Goal: Transaction & Acquisition: Download file/media

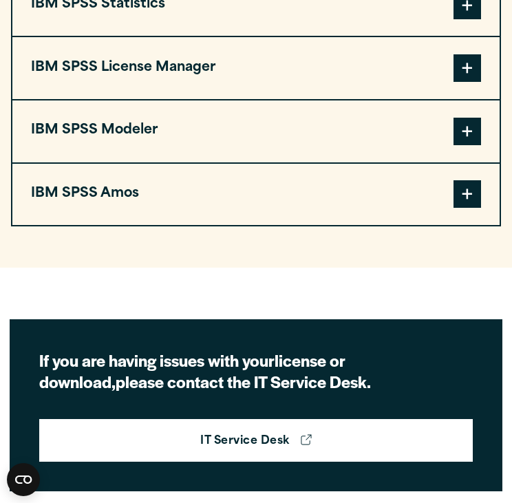
scroll to position [1321, 0]
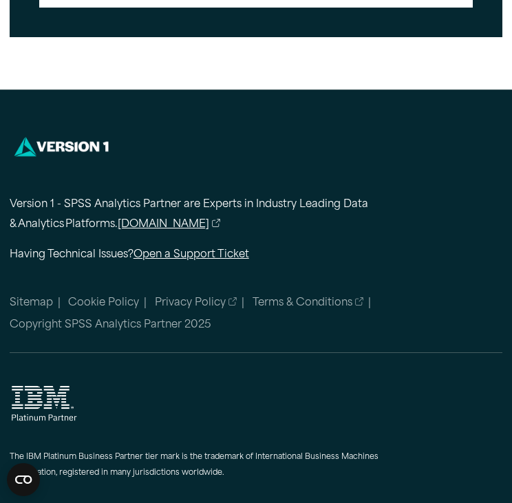
scroll to position [1767, 0]
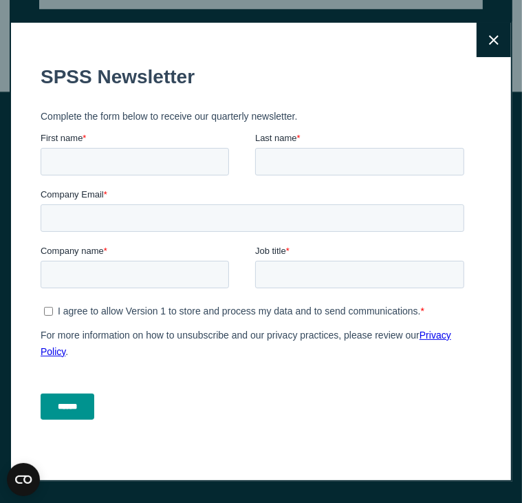
click at [482, 47] on button "Close" at bounding box center [494, 40] width 34 height 34
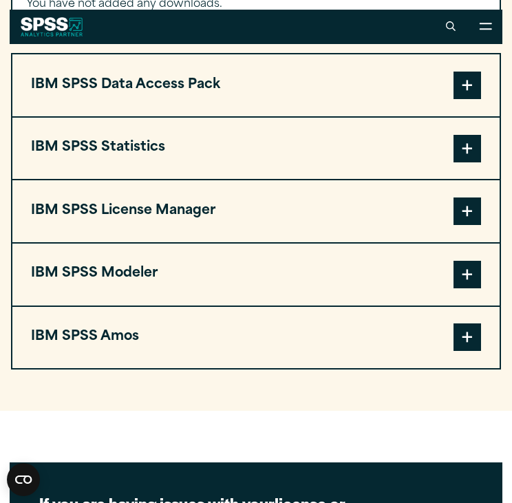
scroll to position [1166, 0]
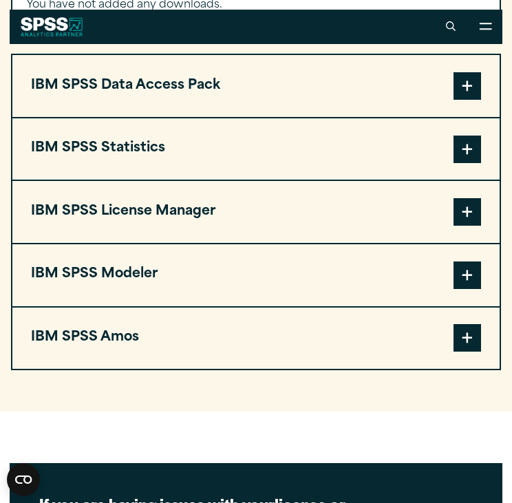
click at [322, 149] on button "IBM SPSS Statistics" at bounding box center [255, 149] width 487 height 62
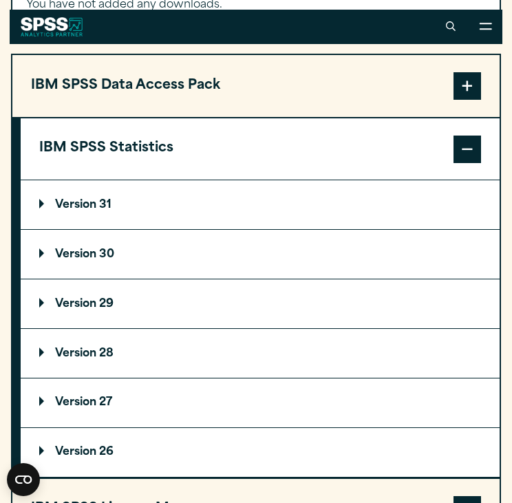
click at [88, 250] on p "Version 30" at bounding box center [76, 254] width 75 height 11
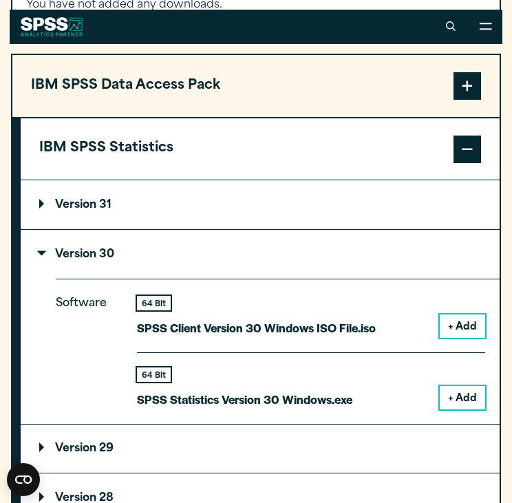
click at [464, 398] on button "+ Add" at bounding box center [462, 397] width 45 height 23
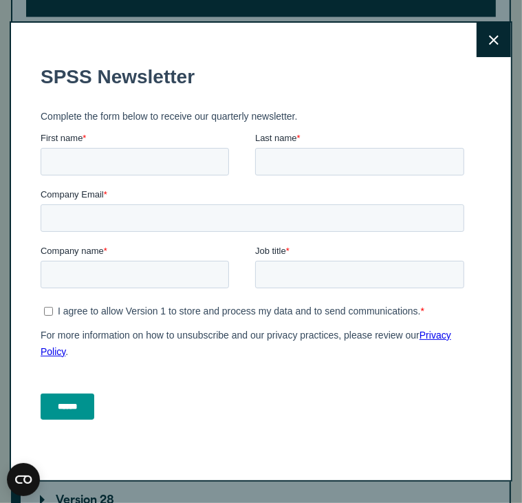
click at [489, 36] on icon at bounding box center [494, 40] width 10 height 10
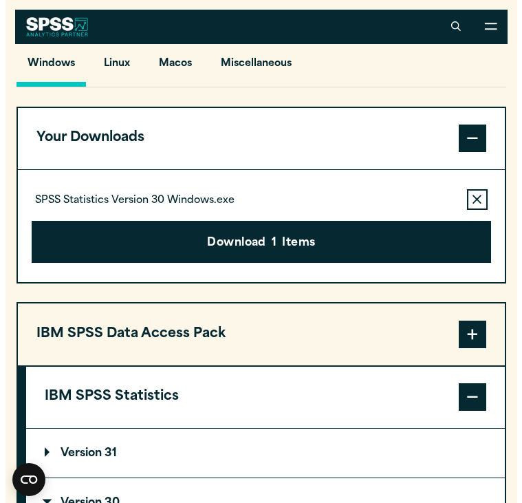
scroll to position [971, 0]
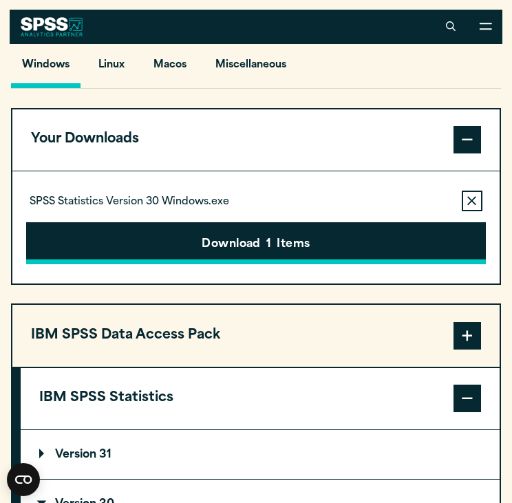
click at [245, 241] on button "Download 1 Items" at bounding box center [256, 243] width 460 height 43
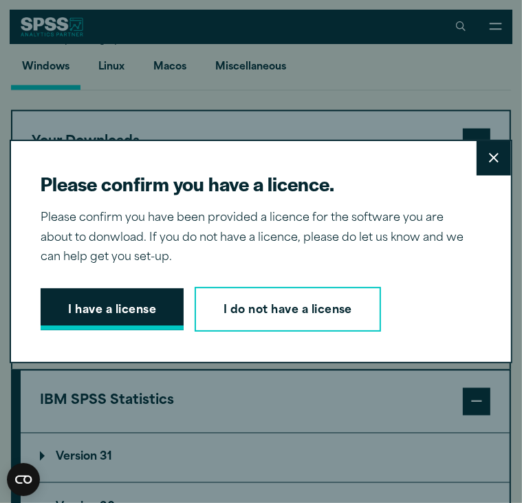
click at [135, 308] on button "I have a license" at bounding box center [112, 309] width 143 height 43
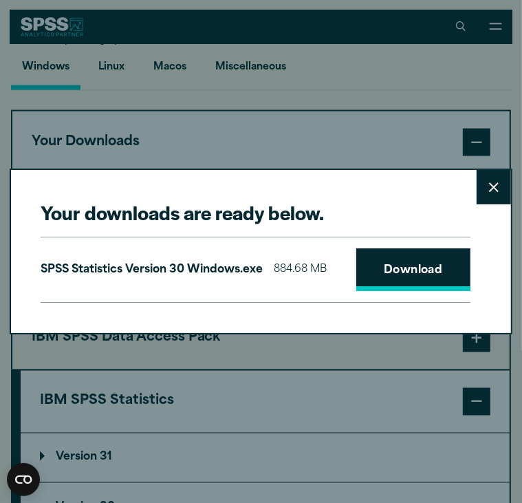
click at [394, 274] on link "Download" at bounding box center [413, 269] width 114 height 43
